Goal: Transaction & Acquisition: Purchase product/service

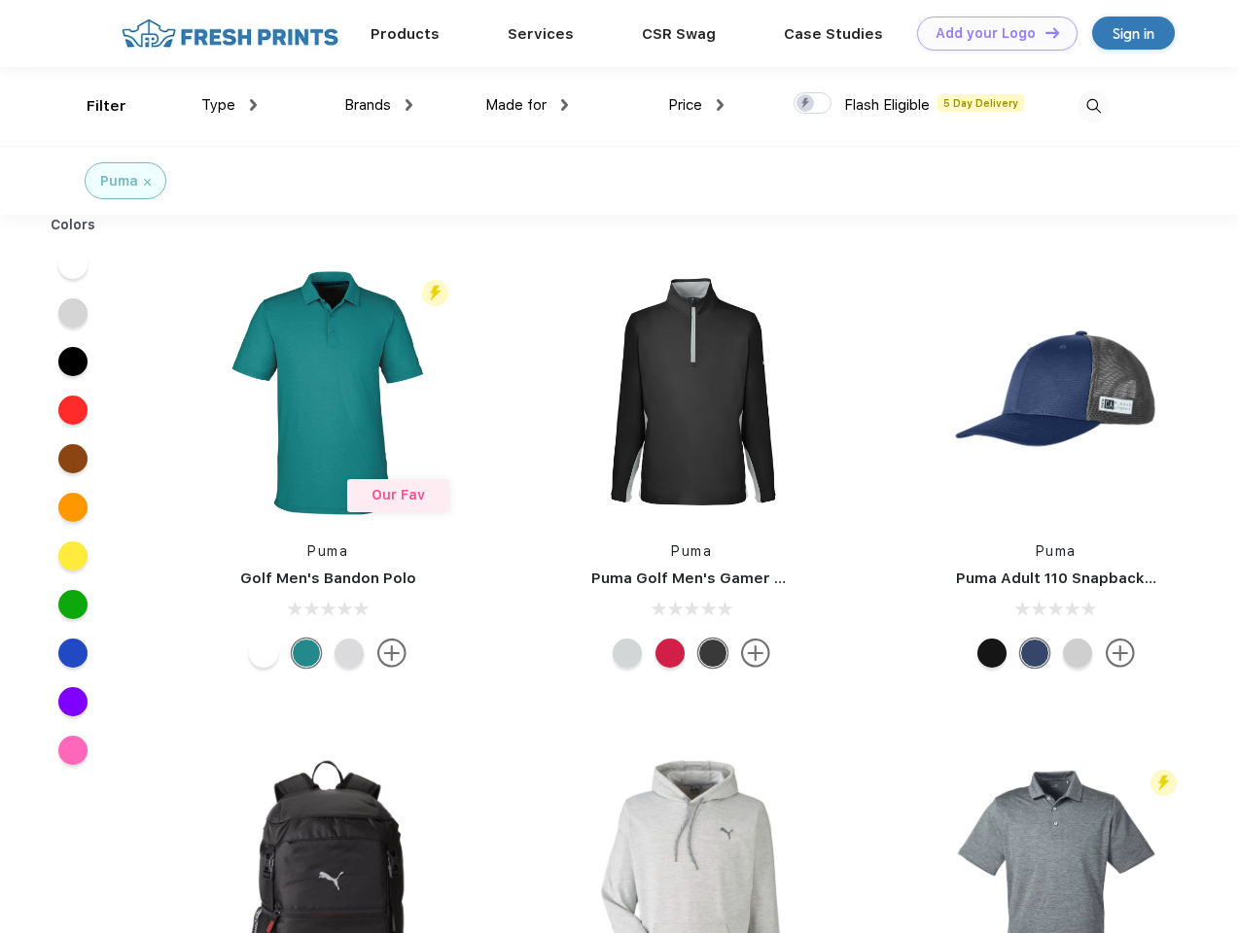
click at [990, 33] on link "Add your Logo Design Tool" at bounding box center [997, 34] width 160 height 34
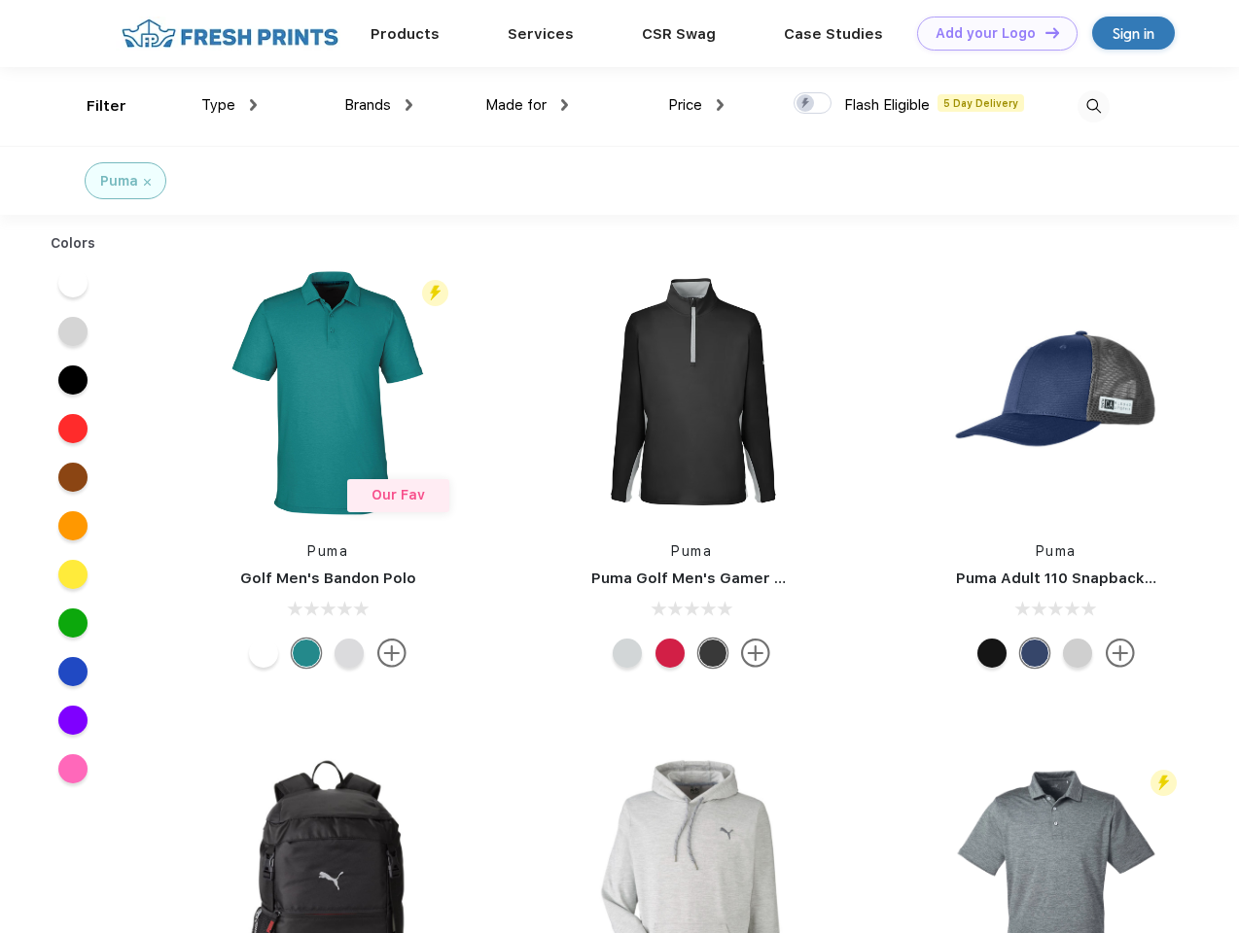
click at [0, 0] on div "Design Tool" at bounding box center [0, 0] width 0 height 0
click at [1043, 32] on link "Add your Logo Design Tool" at bounding box center [997, 34] width 160 height 34
click at [93, 106] on div "Filter" at bounding box center [107, 106] width 40 height 22
click at [229, 105] on span "Type" at bounding box center [218, 104] width 34 height 17
click at [378, 105] on span "Brands" at bounding box center [367, 104] width 47 height 17
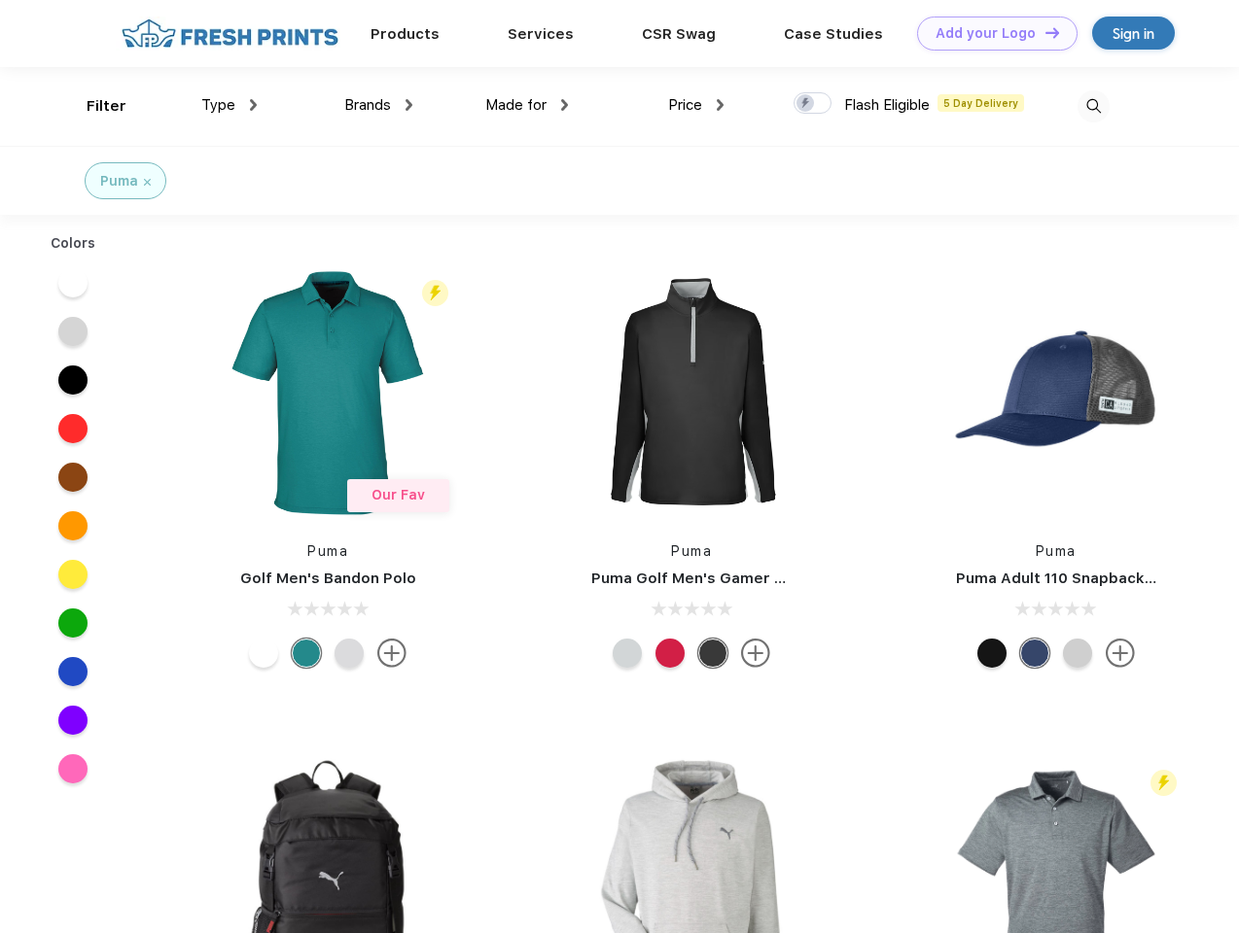
click at [527, 105] on span "Made for" at bounding box center [515, 104] width 61 height 17
click at [696, 105] on span "Price" at bounding box center [685, 104] width 34 height 17
click at [813, 104] on div at bounding box center [812, 102] width 38 height 21
click at [806, 104] on input "checkbox" at bounding box center [799, 97] width 13 height 13
click at [1093, 106] on img at bounding box center [1093, 106] width 32 height 32
